Goal: Task Accomplishment & Management: Complete application form

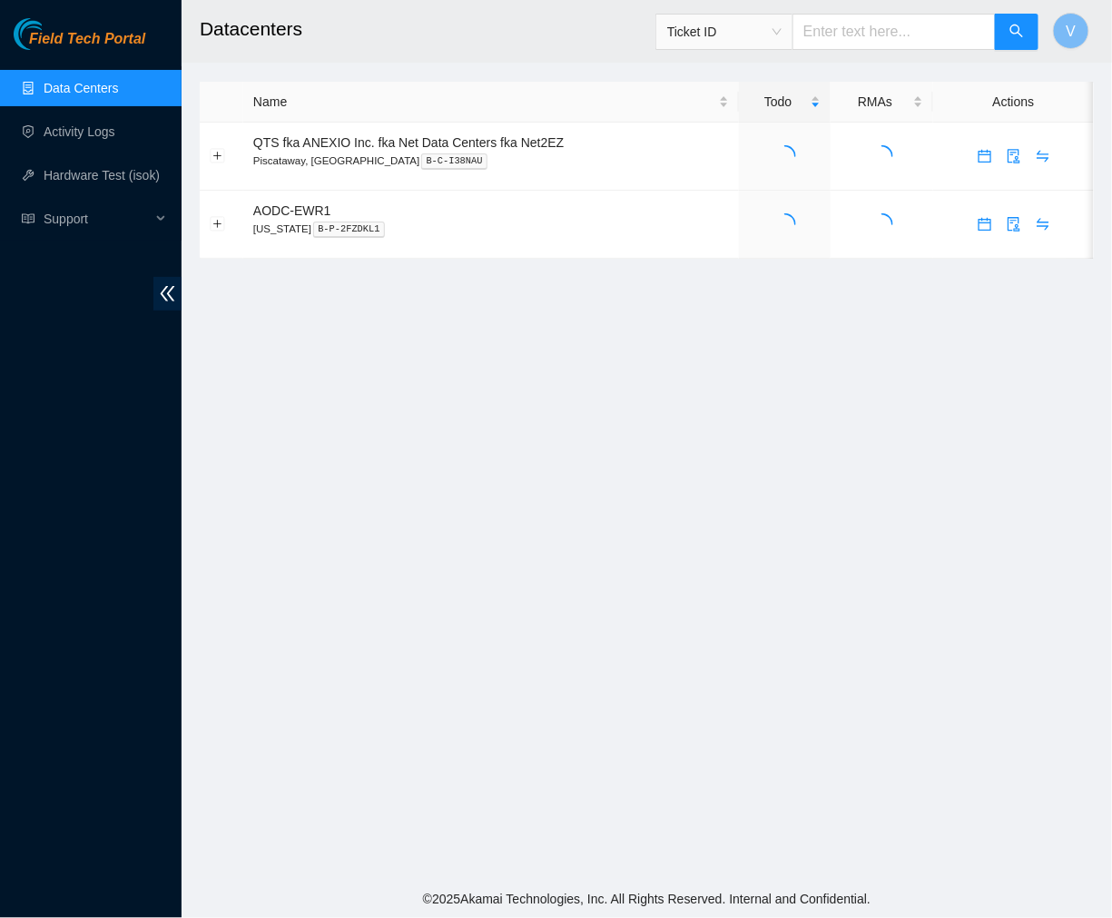
drag, startPoint x: 0, startPoint y: 0, endPoint x: 1079, endPoint y: 267, distance: 1111.2
click at [1079, 267] on main "Datacenters Ticket ID V Name Todo RMAs Actions QTS fka ANEXIO Inc. fka Net Data…" at bounding box center [647, 440] width 931 height 880
click at [103, 137] on link "Activity Logs" at bounding box center [80, 131] width 72 height 15
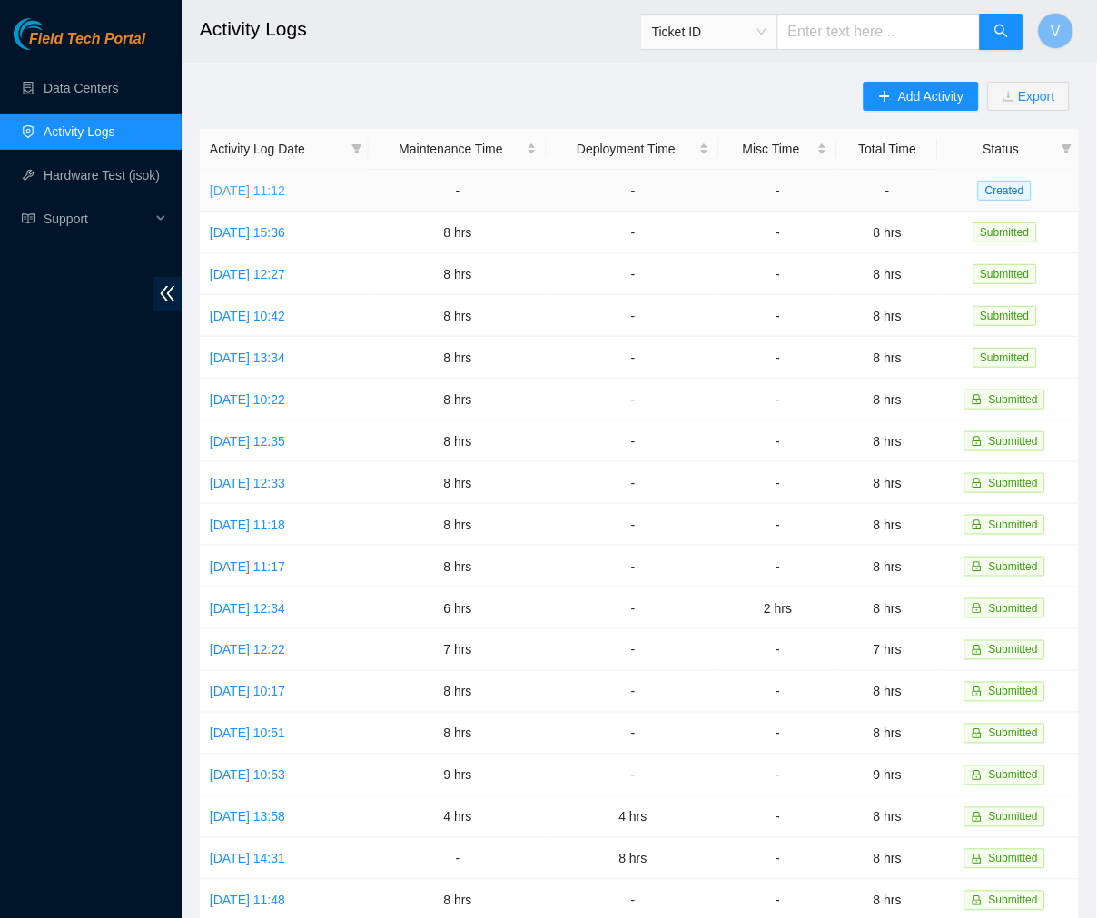
click at [257, 194] on link "[DATE] 11:12" at bounding box center [247, 190] width 75 height 15
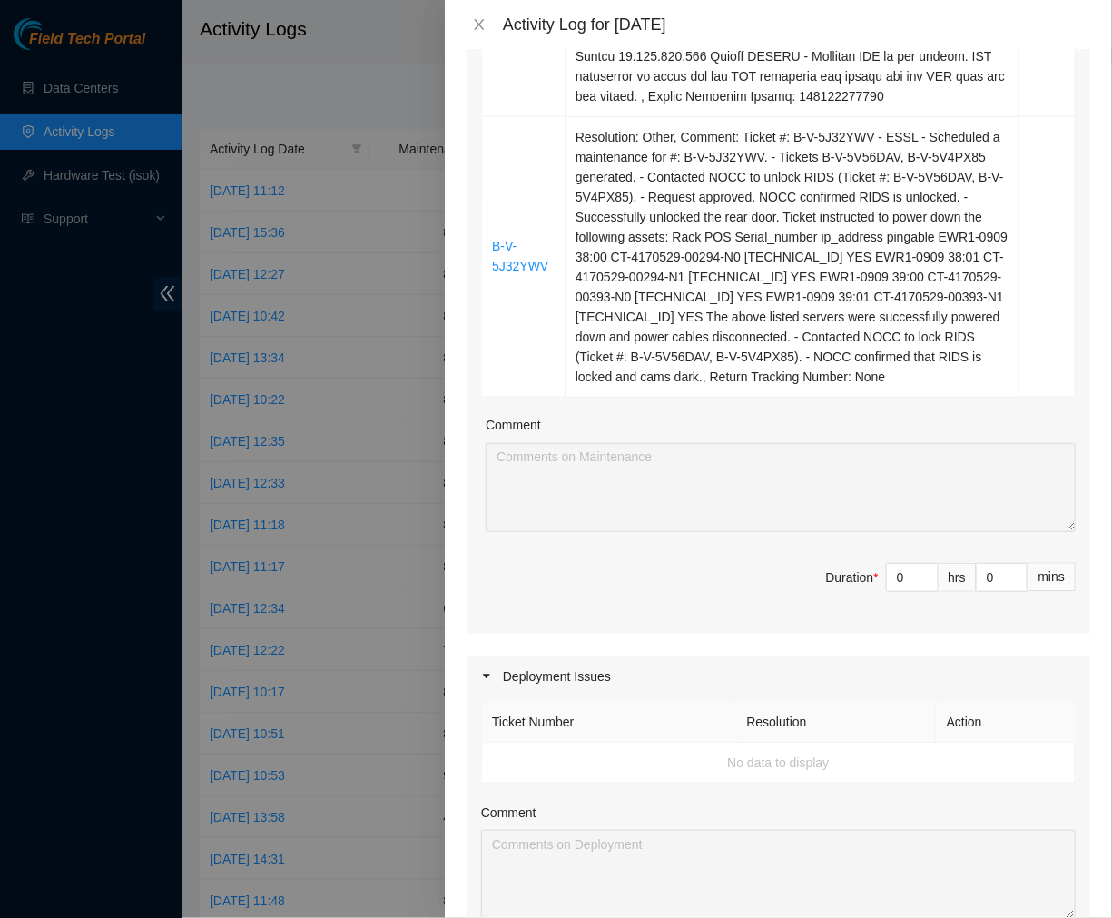
scroll to position [841, 0]
drag, startPoint x: 895, startPoint y: 595, endPoint x: 684, endPoint y: 600, distance: 211.6
click at [684, 600] on span "Duration * 0 hrs 0 mins" at bounding box center [778, 587] width 595 height 51
type input "8"
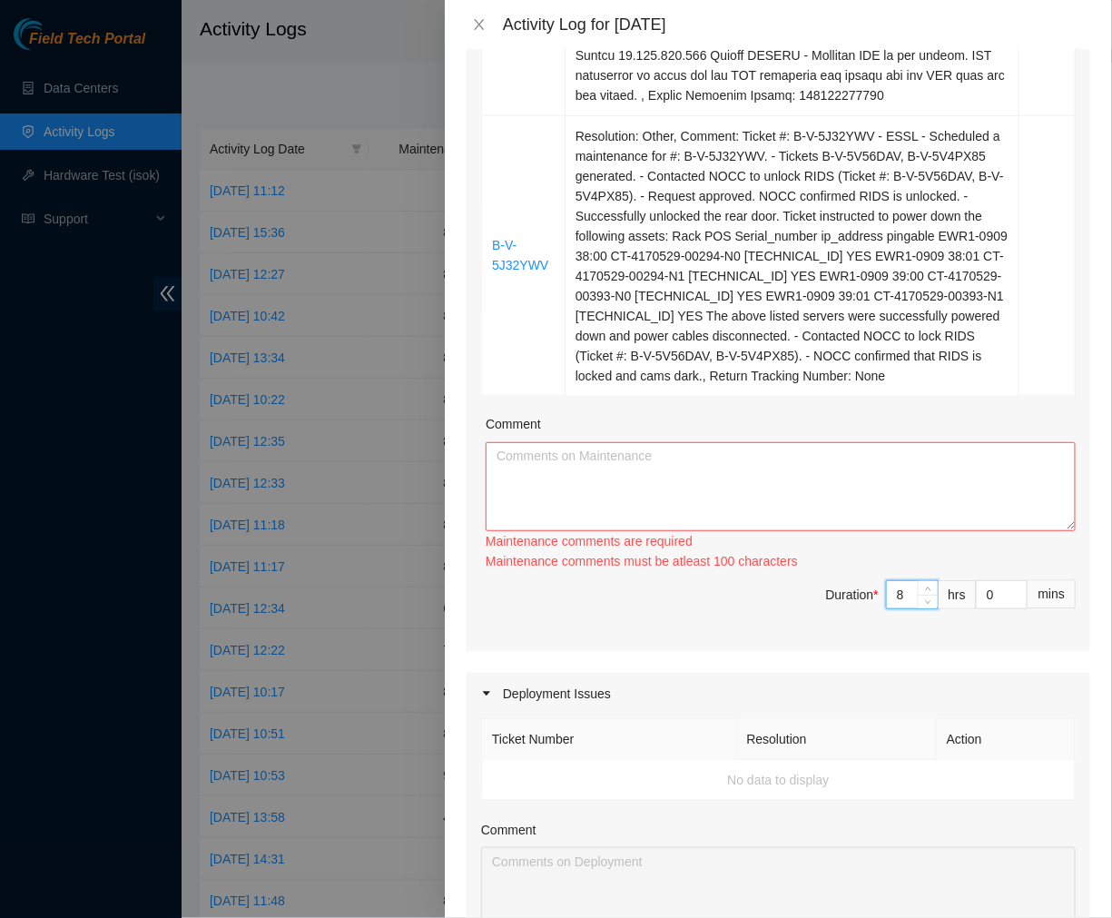
type input "8"
click at [673, 472] on textarea "Comment" at bounding box center [781, 486] width 590 height 89
paste textarea "Ticket #: B-W-13SUVXJ - Ran hardware test: 23.216.152.198: failed: reboots - 24…"
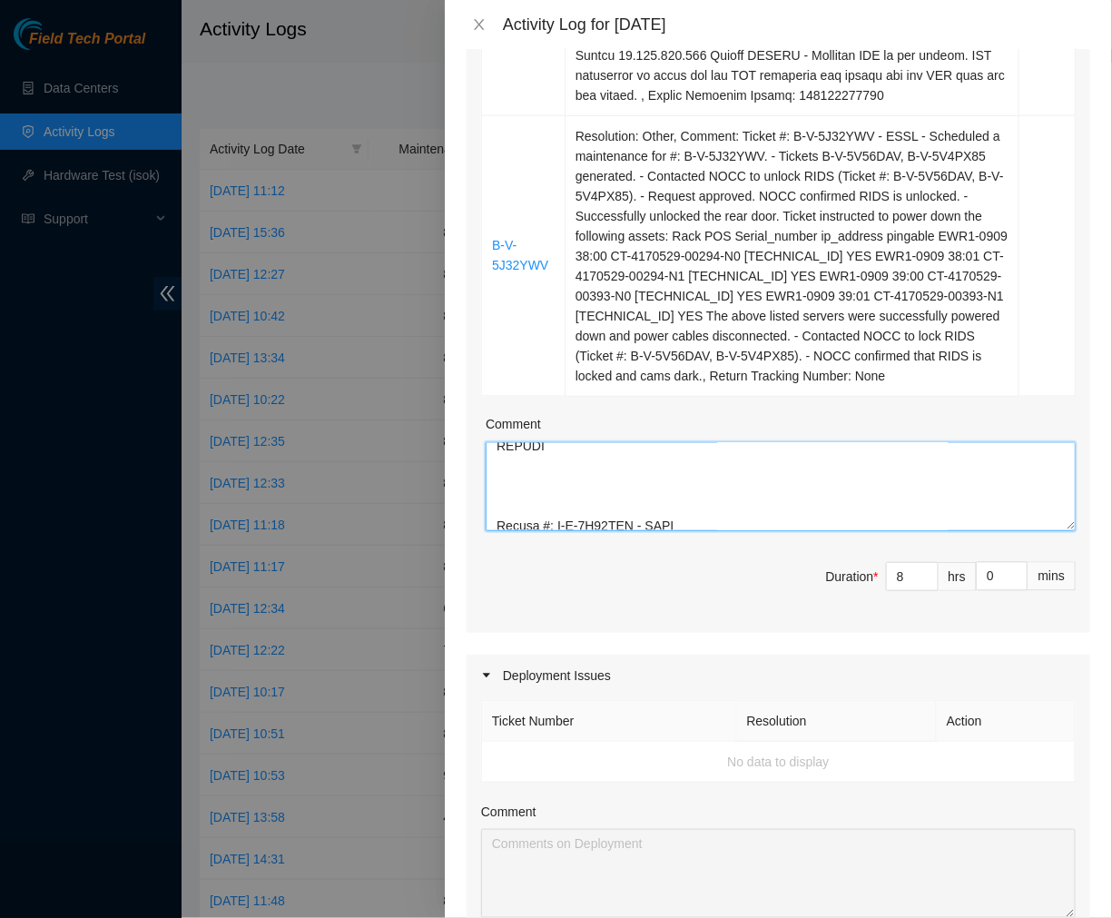
scroll to position [852, 0]
click at [612, 495] on textarea "Comment" at bounding box center [781, 486] width 590 height 89
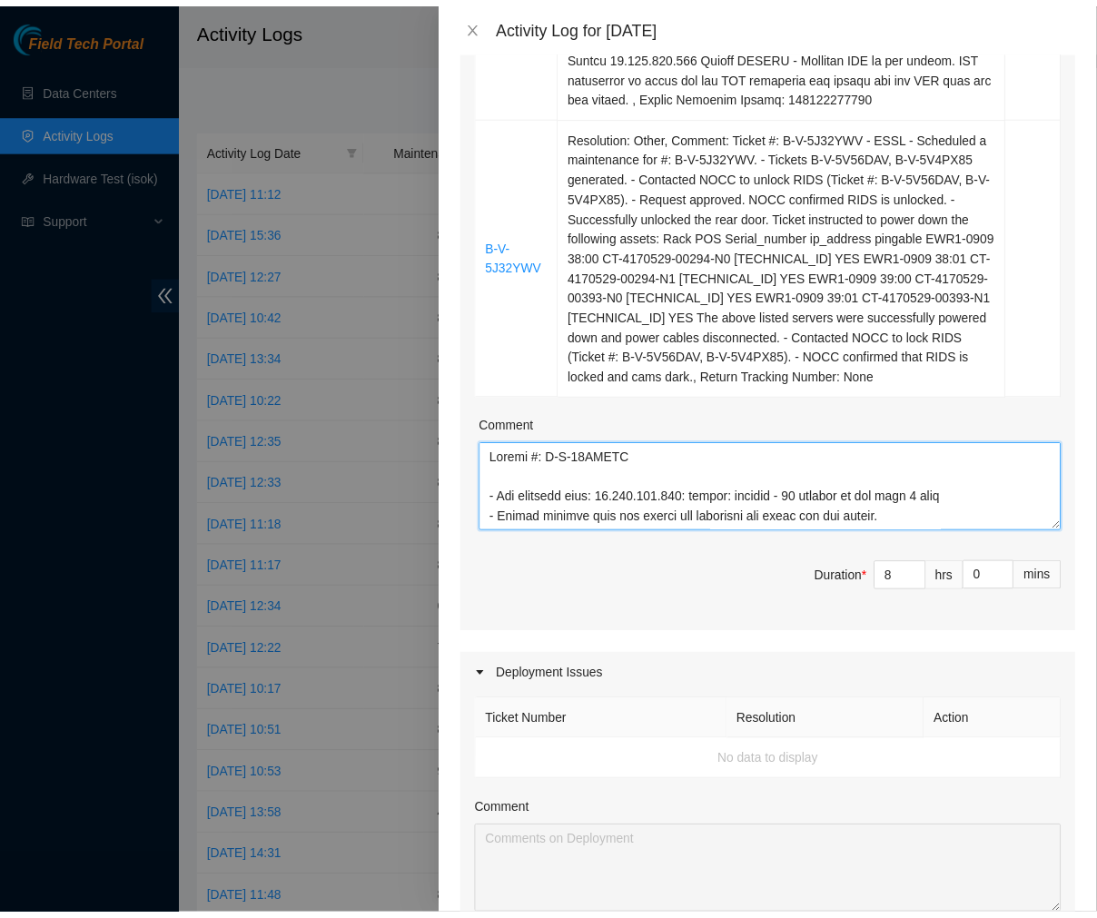
scroll to position [1435, 0]
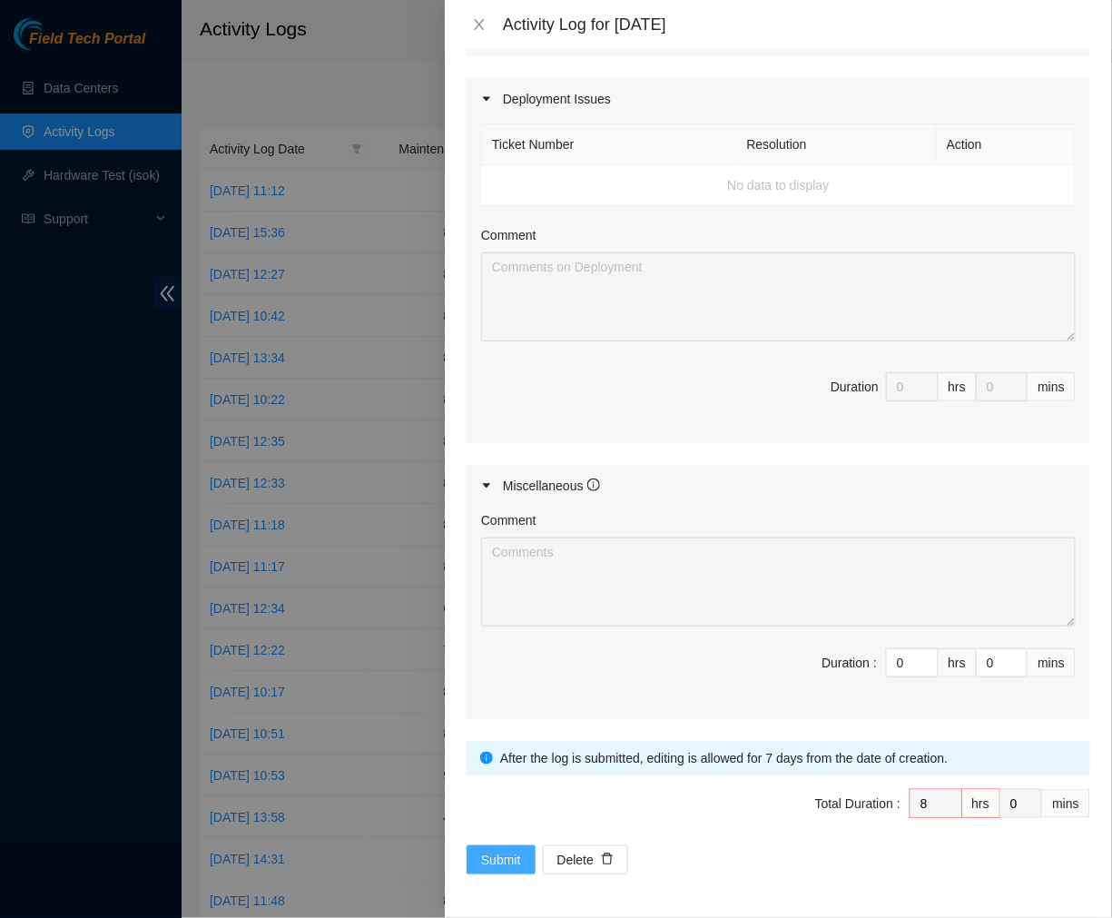
type textarea "Ticket #: B-W-13SUVXJ - Ran hardware test: 23.216.152.198: failed: reboots - 24…"
click at [497, 851] on span "Submit" at bounding box center [501, 860] width 40 height 20
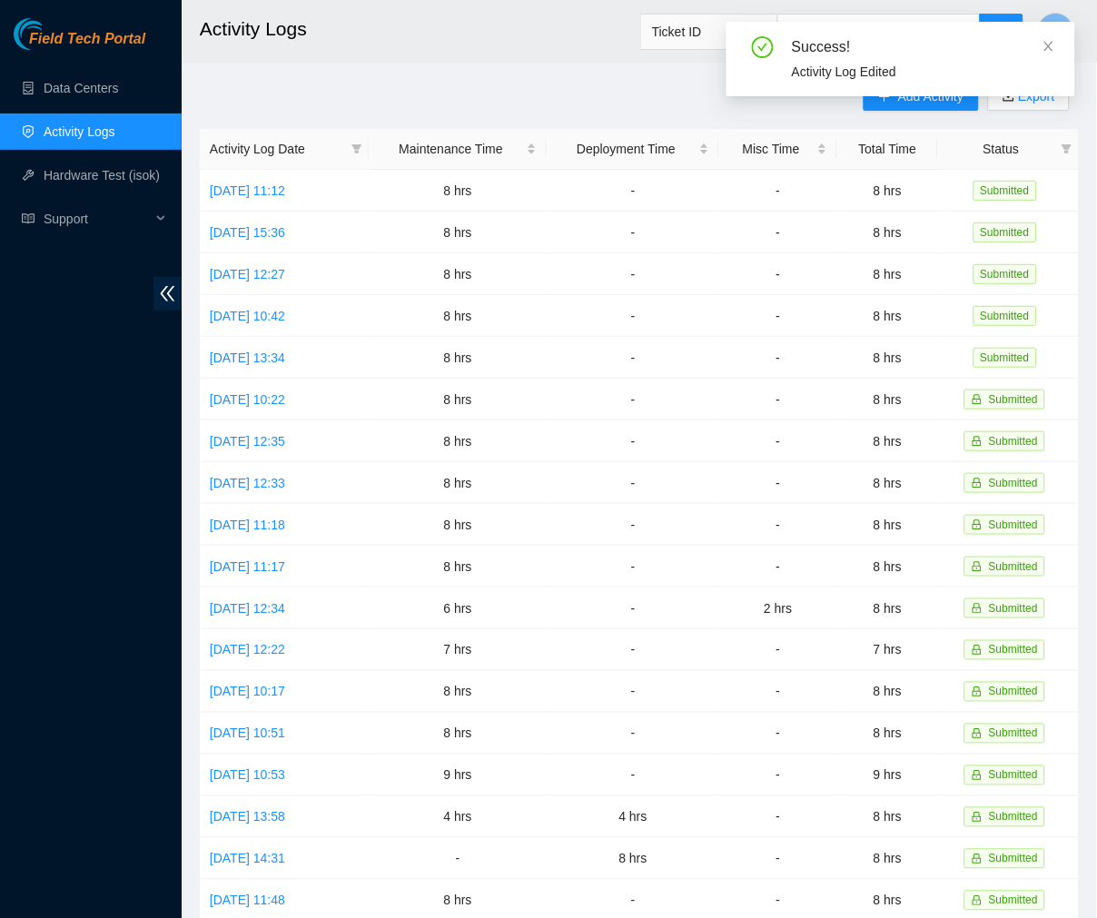
click at [561, 36] on h2 "Activity Logs" at bounding box center [571, 29] width 743 height 58
